Goal: Communication & Community: Participate in discussion

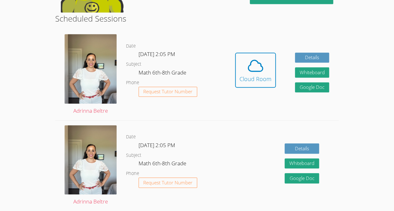
scroll to position [159, 0]
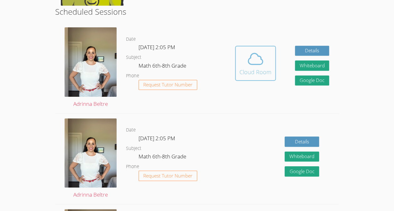
click at [255, 69] on div "Cloud Room" at bounding box center [256, 72] width 32 height 9
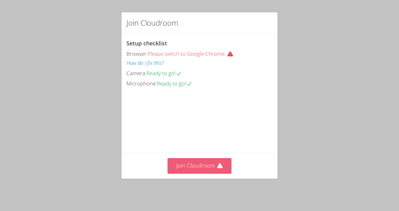
drag, startPoint x: 186, startPoint y: 173, endPoint x: 168, endPoint y: 166, distance: 19.1
drag, startPoint x: 168, startPoint y: 166, endPoint x: 210, endPoint y: 175, distance: 42.3
drag, startPoint x: 210, startPoint y: 175, endPoint x: 185, endPoint y: 170, distance: 25.4
drag, startPoint x: 185, startPoint y: 170, endPoint x: 169, endPoint y: 164, distance: 17.1
click at [169, 164] on button "Join Cloudroom" at bounding box center [200, 165] width 64 height 15
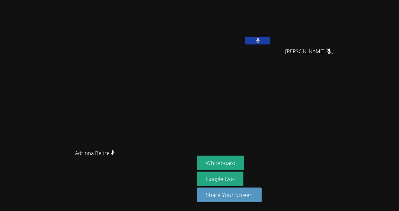
click at [258, 96] on aside "Jordi Garcia-Aguare' Josseline Garcia Hernandez Josseline Garcia Hernandez Whit…" at bounding box center [273, 105] width 157 height 211
click at [293, 176] on div "Whiteboard Google Doc Share Your Screen" at bounding box center [273, 182] width 152 height 52
click at [244, 161] on button "Whiteboard" at bounding box center [220, 163] width 47 height 15
click at [270, 42] on button at bounding box center [257, 41] width 25 height 8
click at [270, 40] on button at bounding box center [257, 41] width 25 height 8
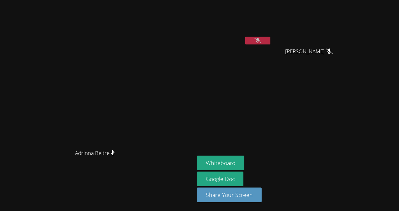
click at [261, 42] on icon at bounding box center [257, 40] width 7 height 5
click at [270, 40] on button at bounding box center [257, 41] width 25 height 8
click at [268, 24] on video at bounding box center [234, 24] width 75 height 42
click at [272, 47] on div "Jordi Garcia-Aguare'" at bounding box center [234, 36] width 75 height 67
click at [270, 43] on button at bounding box center [257, 41] width 25 height 8
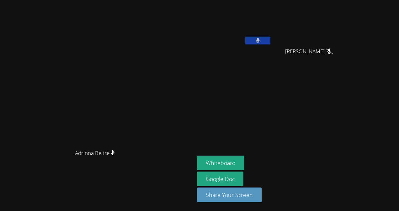
click at [270, 40] on button at bounding box center [257, 41] width 25 height 8
click at [270, 44] on button at bounding box center [257, 41] width 25 height 8
click at [270, 42] on button at bounding box center [257, 41] width 25 height 8
click at [270, 40] on button at bounding box center [257, 41] width 25 height 8
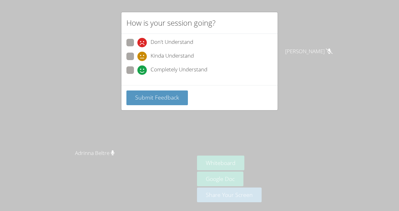
click at [317, 40] on div "How is your session going? Don't Understand Kinda Understand Completely Underst…" at bounding box center [199, 105] width 399 height 211
click at [182, 96] on button "Submit Feedback" at bounding box center [156, 98] width 61 height 15
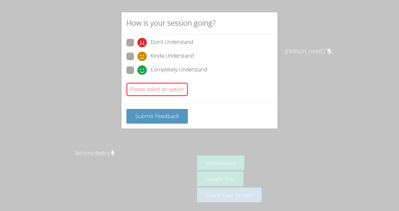
click at [137, 47] on span at bounding box center [137, 47] width 0 height 0
click at [137, 40] on input "Don't Understand" at bounding box center [139, 41] width 5 height 5
radio input "true"
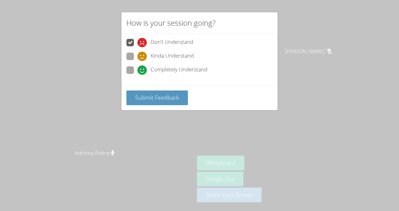
click at [137, 61] on span at bounding box center [137, 61] width 0 height 0
click at [137, 58] on input "Kinda Understand" at bounding box center [139, 55] width 5 height 5
radio input "true"
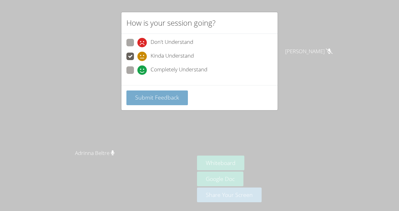
click at [150, 100] on span "Submit Feedback" at bounding box center [157, 98] width 44 height 8
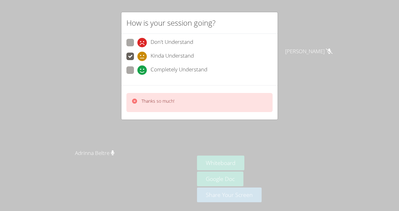
click at [132, 101] on icon at bounding box center [134, 101] width 5 height 5
click at [136, 99] on icon at bounding box center [134, 101] width 6 height 6
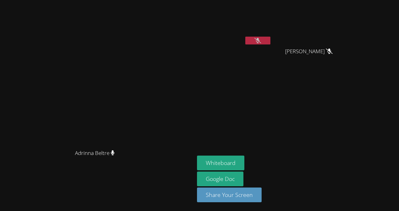
click at [261, 39] on icon at bounding box center [257, 40] width 7 height 5
